Goal: Navigation & Orientation: Find specific page/section

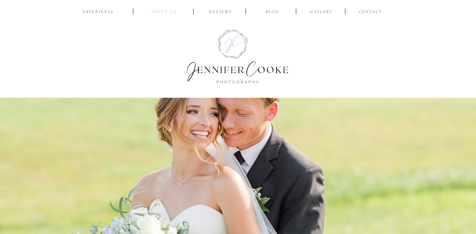
click at [167, 12] on nav "ABOUT US" at bounding box center [163, 12] width 37 height 7
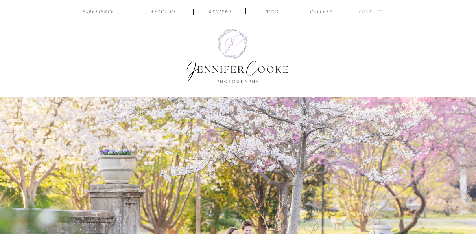
click at [375, 9] on nav "CONTACT" at bounding box center [370, 12] width 26 height 7
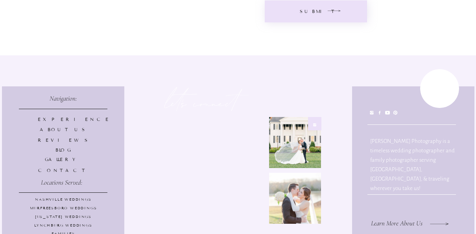
scroll to position [558, 0]
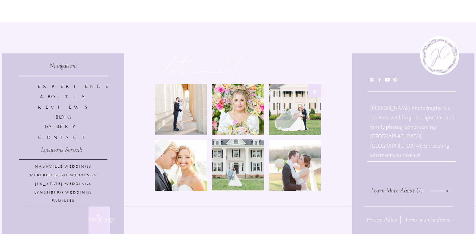
click at [63, 116] on p "BLOG" at bounding box center [63, 117] width 51 height 7
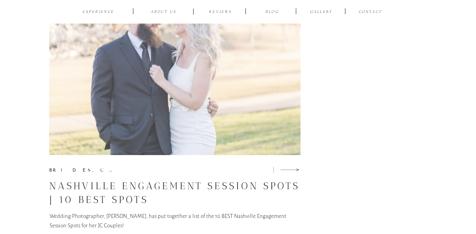
scroll to position [2482, 0]
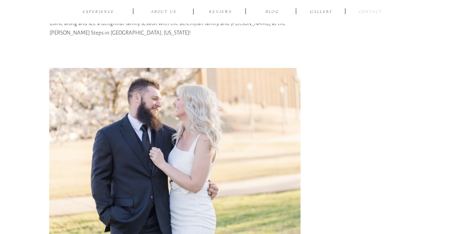
click at [374, 15] on nav "CONTACT" at bounding box center [370, 12] width 26 height 7
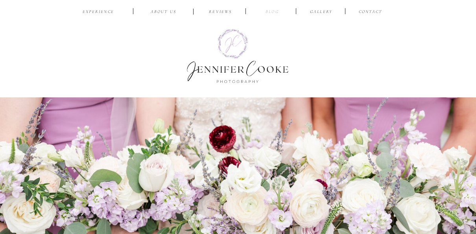
click at [276, 9] on nav "BLOG" at bounding box center [272, 12] width 25 height 7
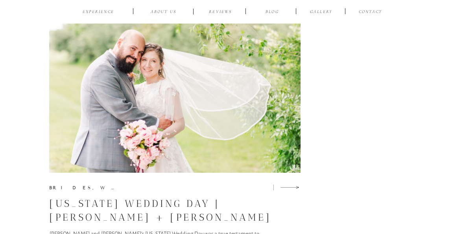
scroll to position [2989, 0]
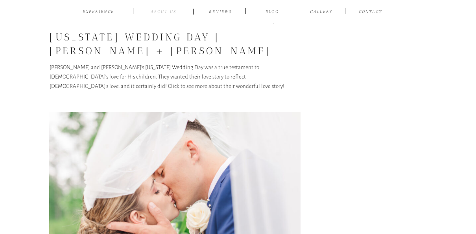
click at [173, 11] on nav "ABOUT US" at bounding box center [163, 12] width 37 height 7
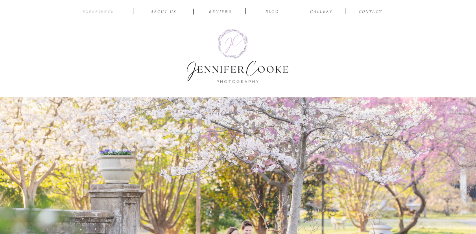
click at [99, 13] on nav "EXPERIENCE" at bounding box center [98, 12] width 37 height 7
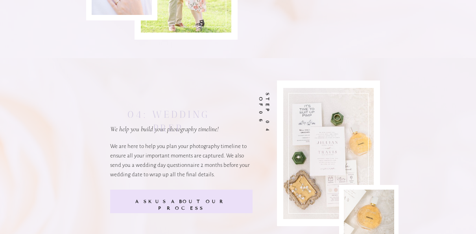
scroll to position [2053, 0]
click at [186, 200] on b "ASk us about our process" at bounding box center [181, 204] width 92 height 12
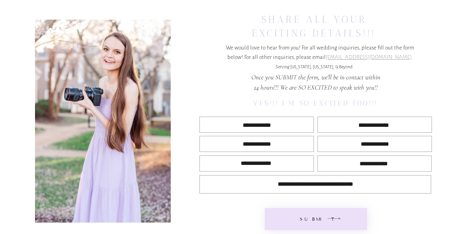
scroll to position [558, 0]
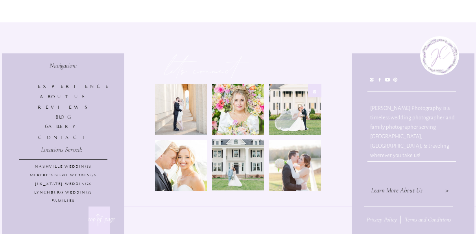
click at [76, 163] on div at bounding box center [63, 143] width 122 height 181
click at [76, 166] on p "NASHVILLE Weddings" at bounding box center [63, 167] width 109 height 6
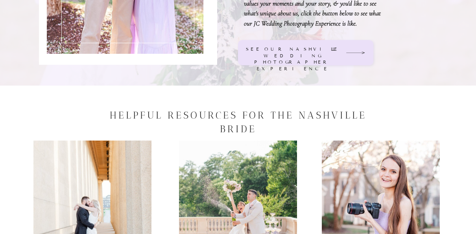
scroll to position [724, 0]
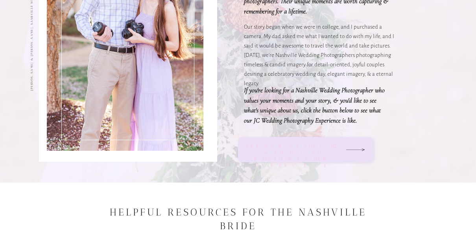
click at [297, 152] on div "See our nashville wedding PhotographER Experience" at bounding box center [293, 149] width 94 height 13
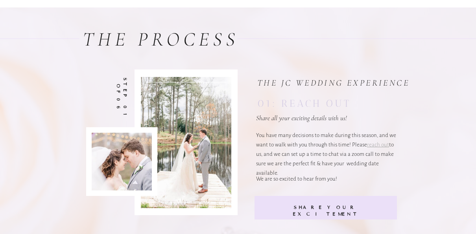
scroll to position [1535, 0]
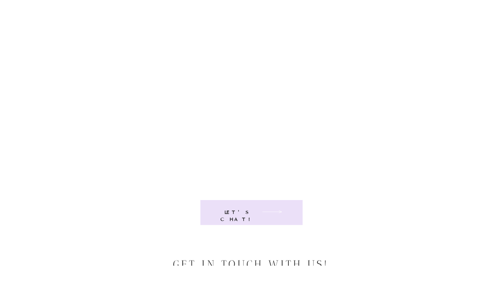
scroll to position [3680, 0]
